Goal: Go to known website: Go to known website

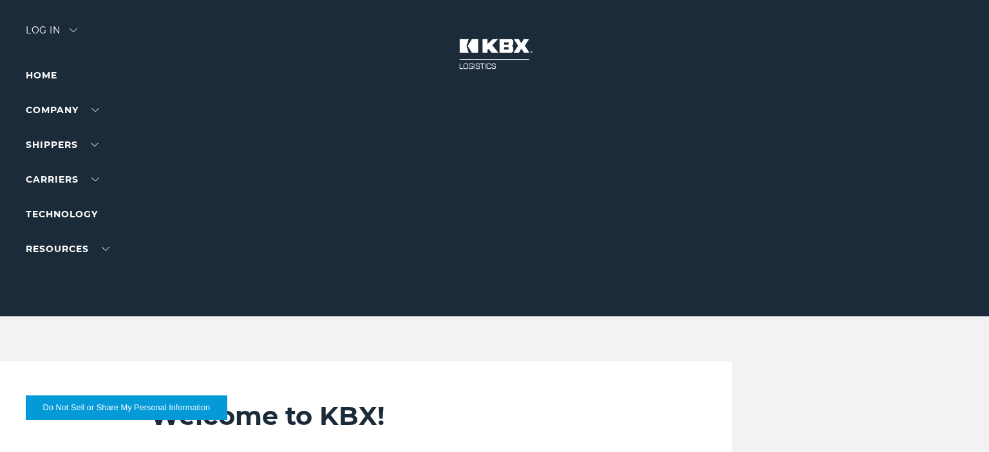
click at [71, 19] on div at bounding box center [494, 158] width 989 height 317
click at [70, 35] on div "Log in" at bounding box center [51, 35] width 51 height 19
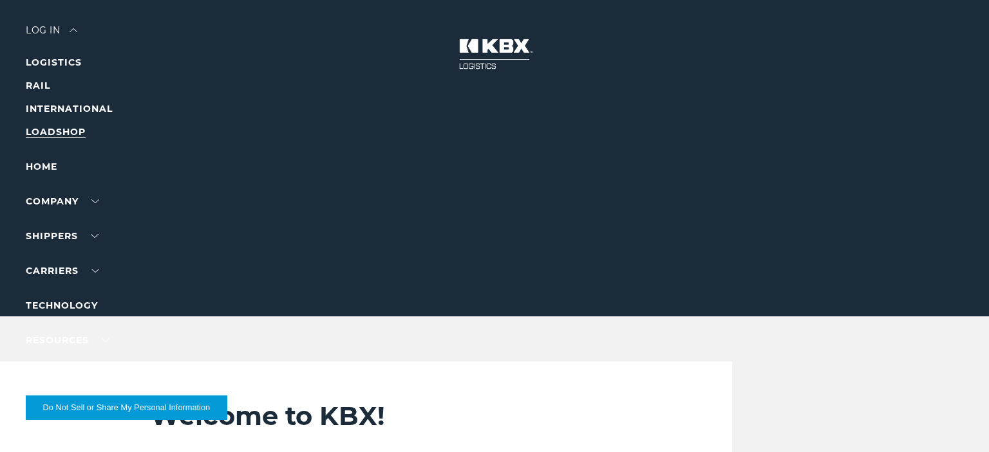
click at [55, 131] on link "LOADSHOP" at bounding box center [56, 132] width 60 height 12
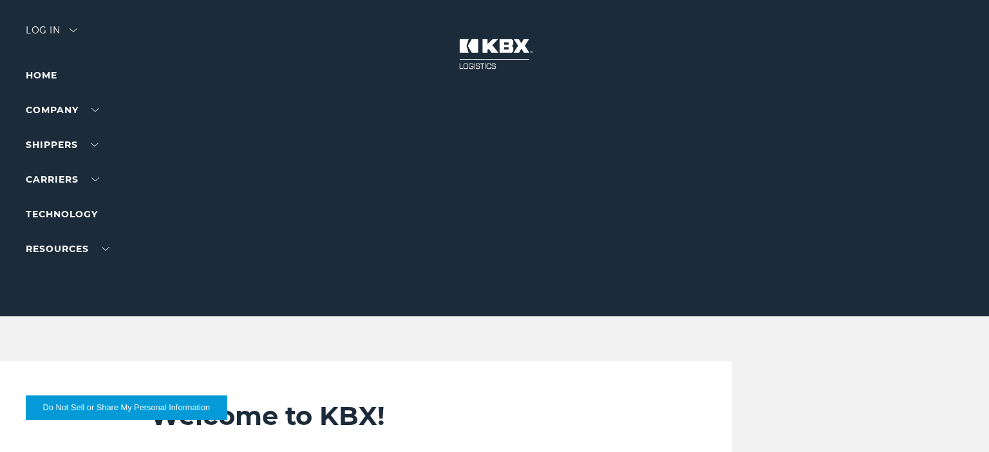
click at [75, 34] on div "Log in" at bounding box center [51, 35] width 51 height 19
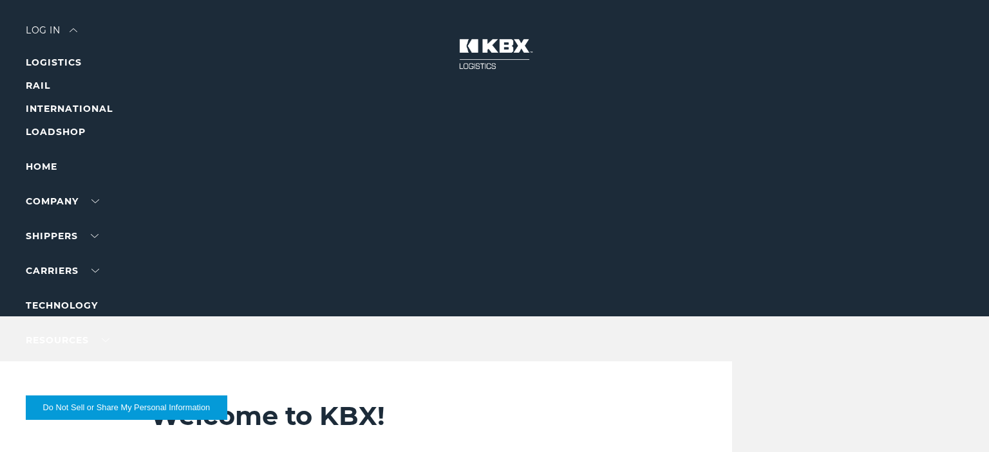
click at [60, 32] on div "Log in" at bounding box center [51, 35] width 51 height 19
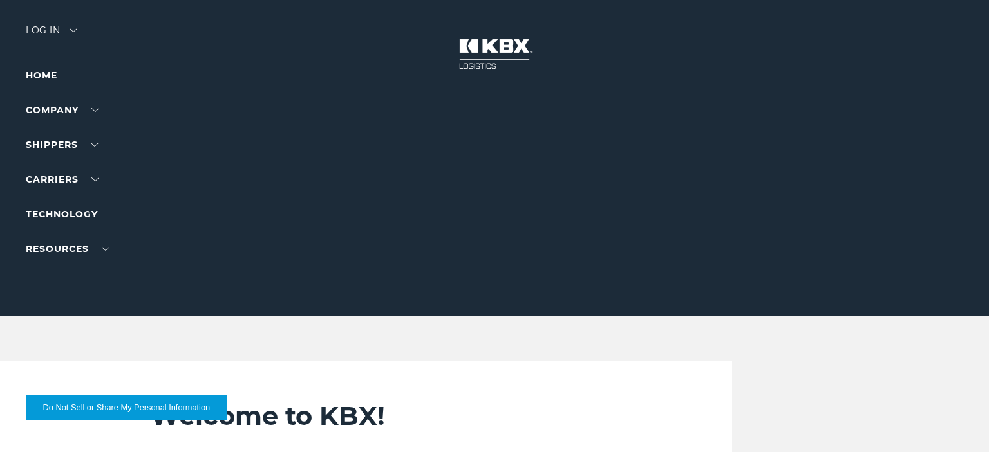
click at [58, 33] on div "Log in" at bounding box center [51, 35] width 51 height 19
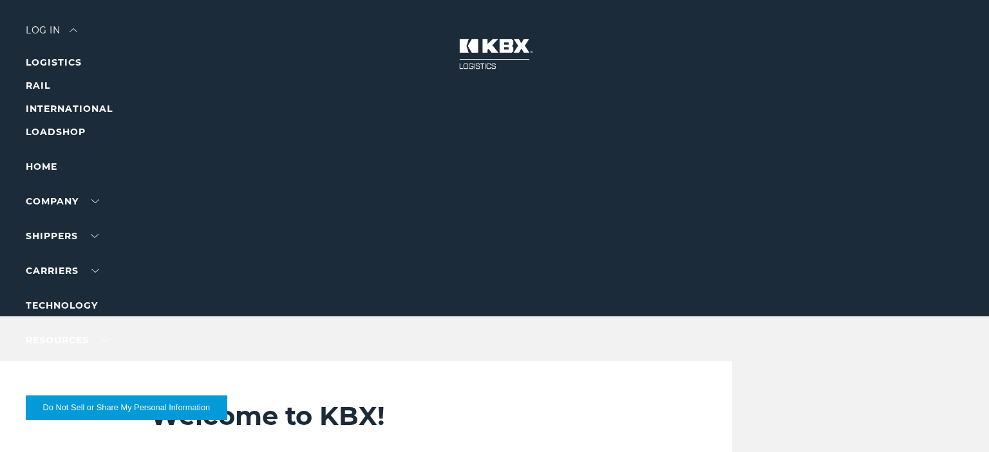
click at [58, 33] on div "Log in" at bounding box center [51, 35] width 51 height 19
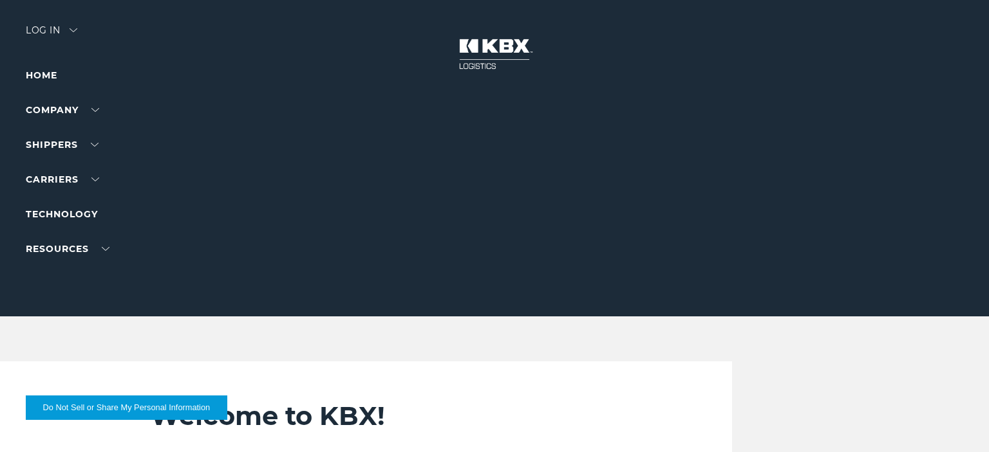
click at [58, 33] on div "Log in" at bounding box center [51, 35] width 51 height 19
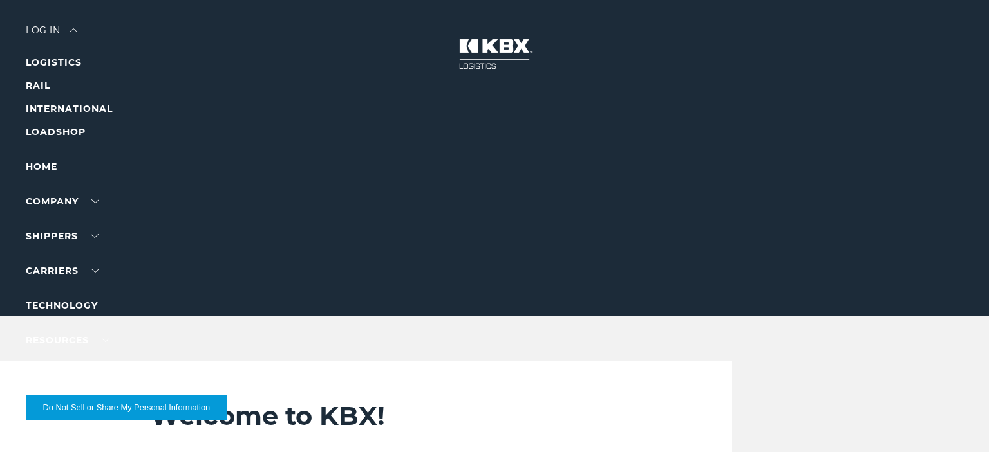
click at [75, 126] on li "LOADSHOP" at bounding box center [82, 131] width 112 height 15
click at [53, 132] on link "LOADSHOP" at bounding box center [56, 132] width 60 height 12
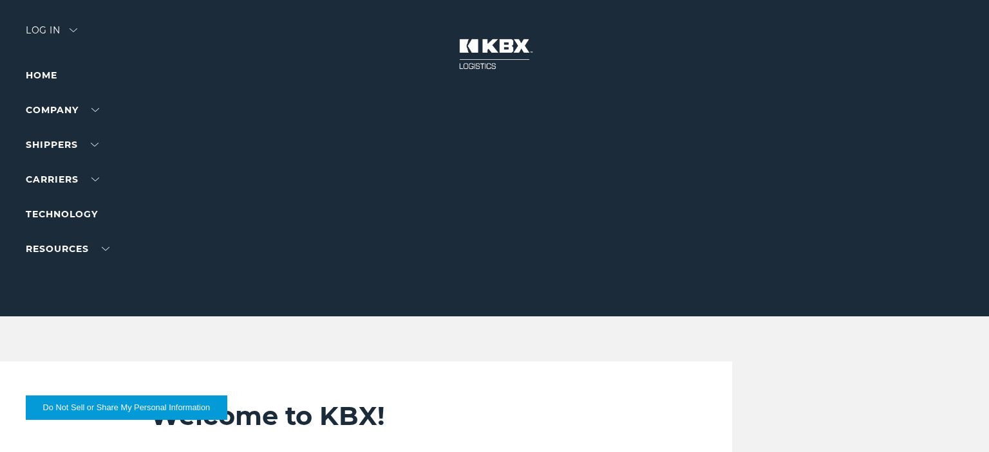
click at [71, 25] on div at bounding box center [494, 158] width 989 height 317
click at [68, 32] on div "Log in" at bounding box center [51, 35] width 51 height 19
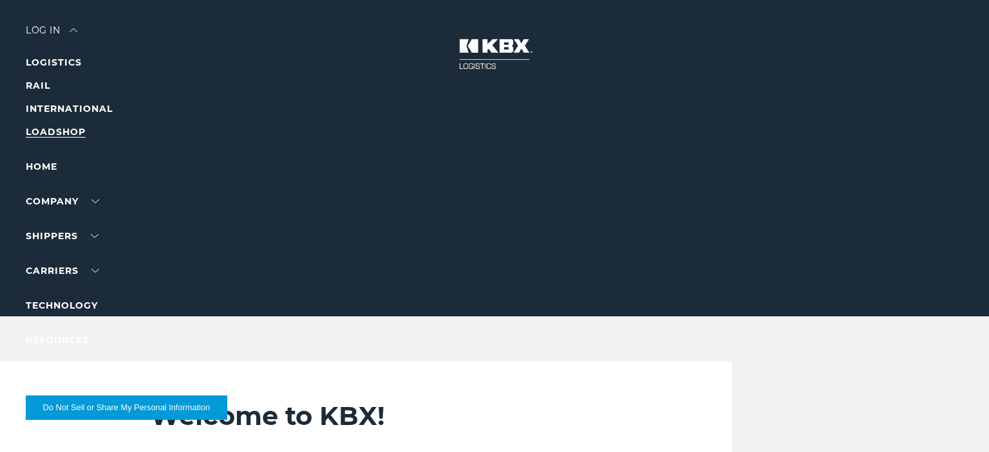
click at [58, 129] on link "LOADSHOP" at bounding box center [56, 132] width 60 height 12
